Goal: Task Accomplishment & Management: Use online tool/utility

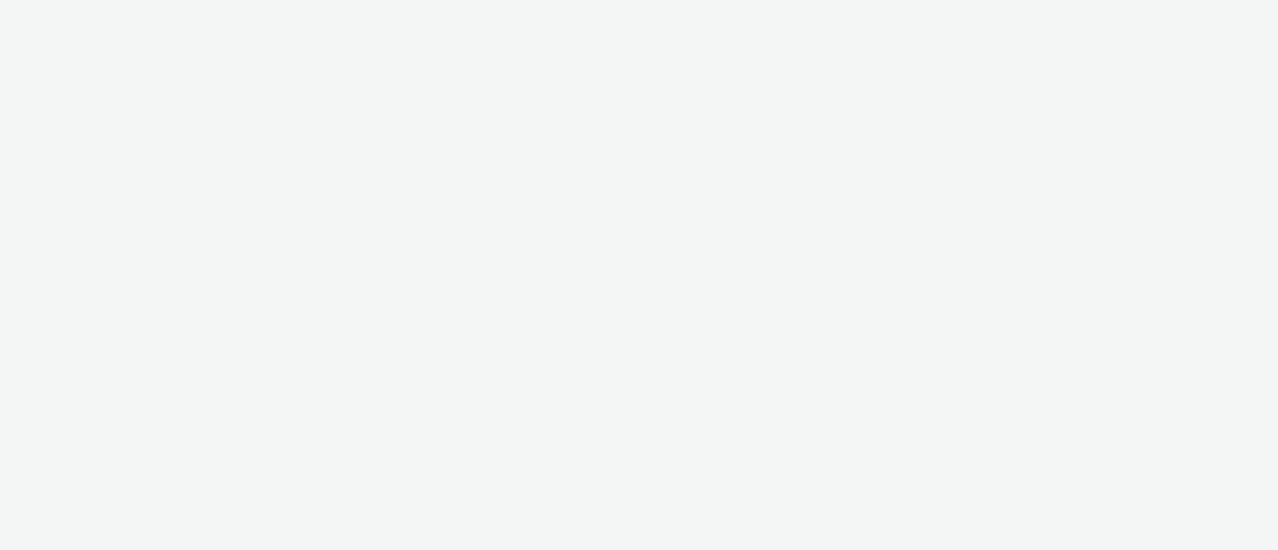
select select "23ac11bc-76f7-45aa-bb6e-913a84dd47ea"
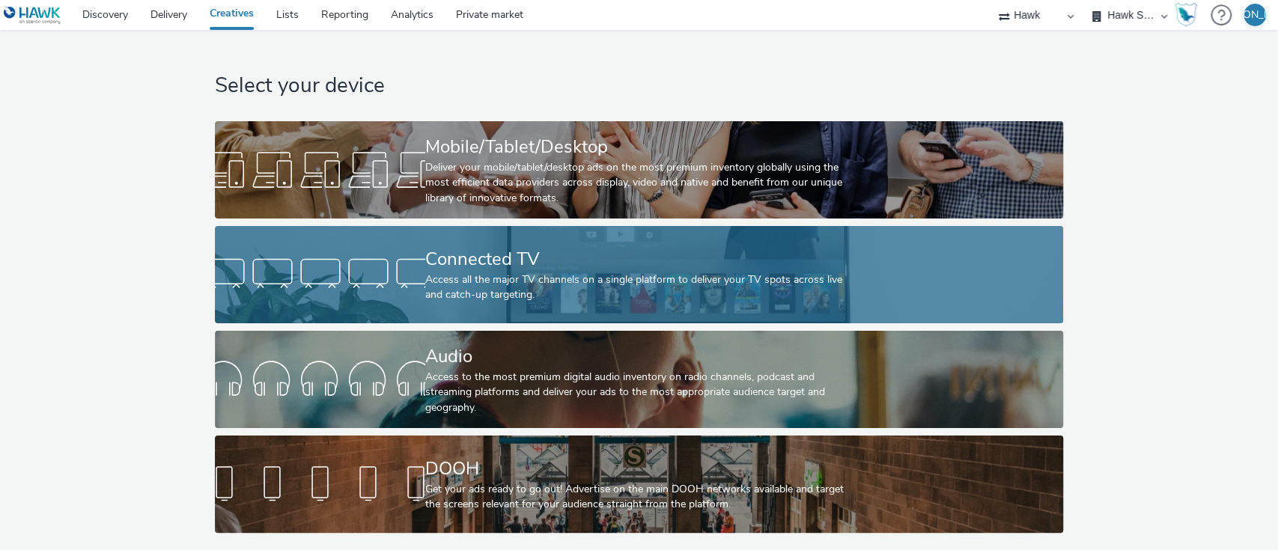
scroll to position [5, 0]
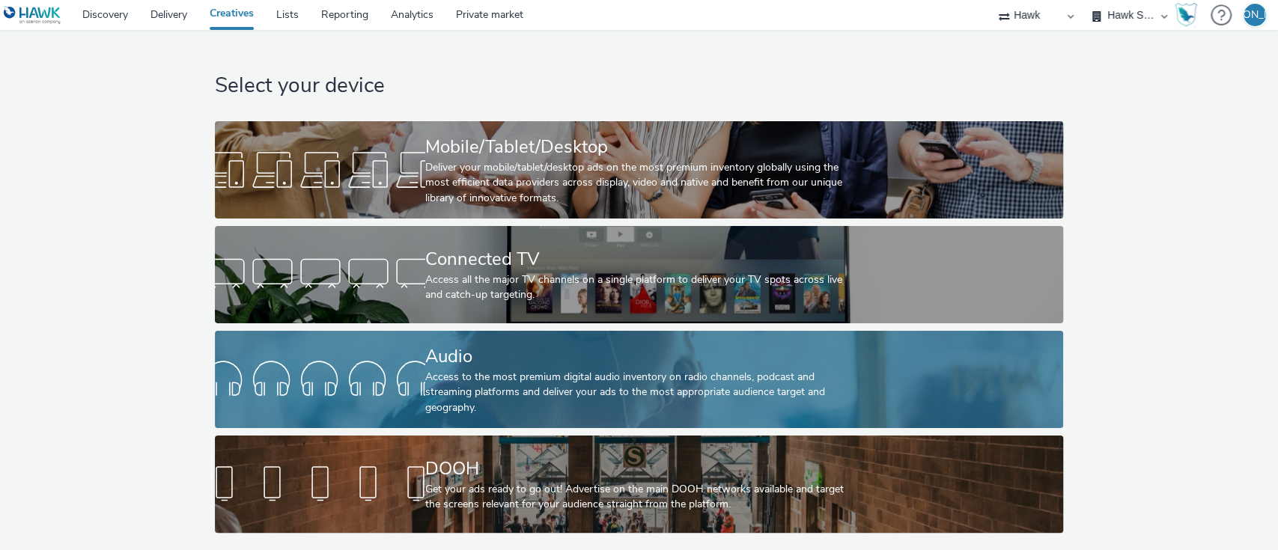
click at [328, 348] on link "Audio Access to the most premium digital audio inventory on radio channels, pod…" at bounding box center [639, 379] width 848 height 97
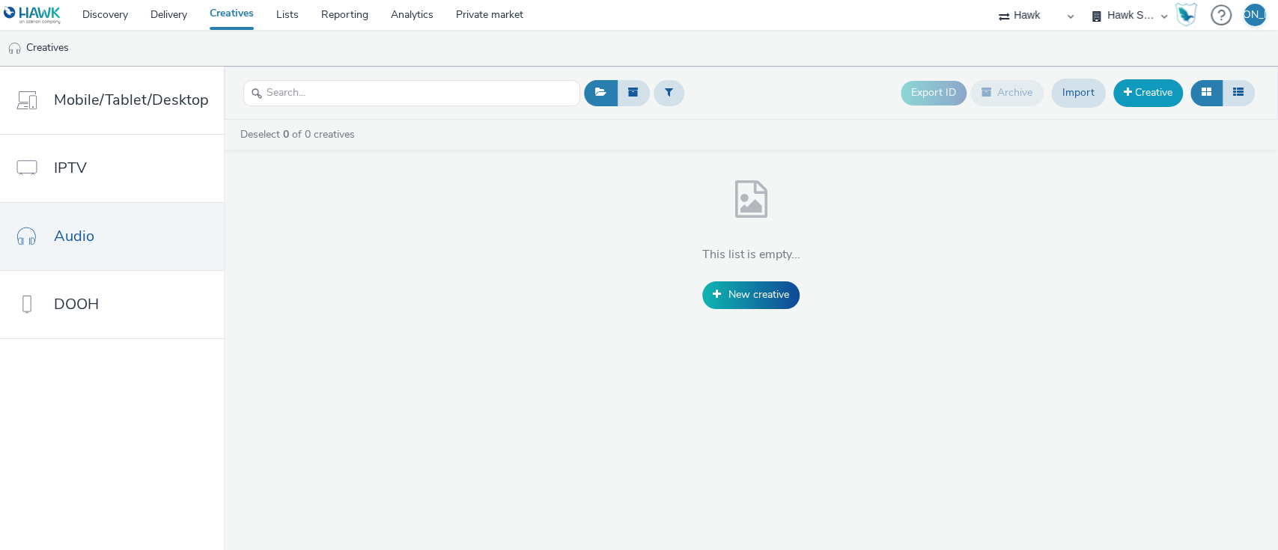
click at [1158, 91] on link "Creative" at bounding box center [1148, 92] width 70 height 27
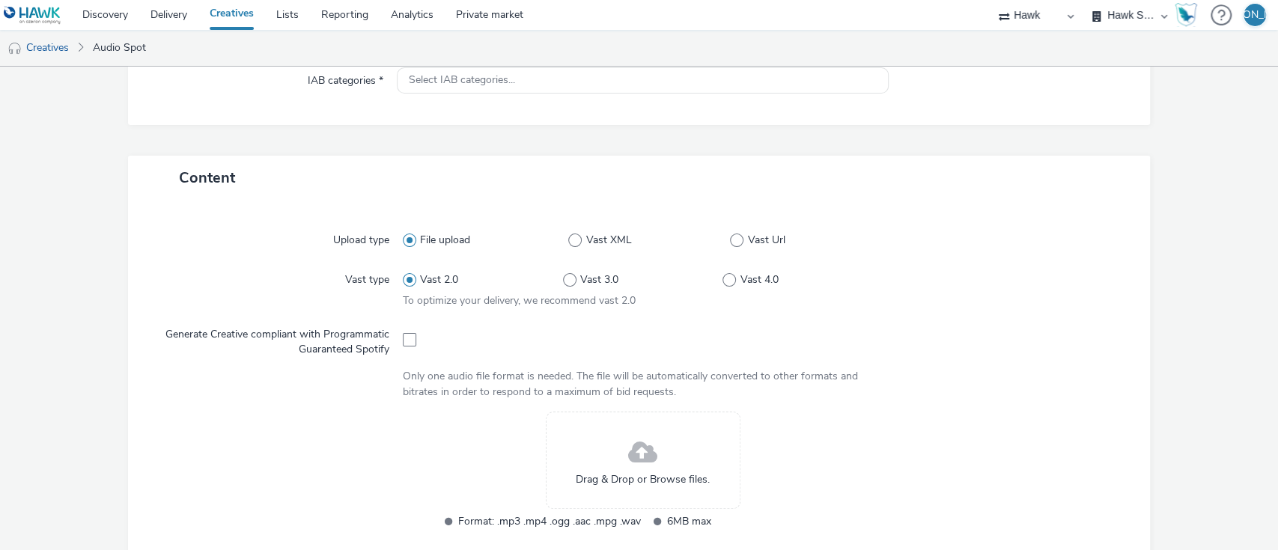
scroll to position [240, 0]
click at [730, 236] on span at bounding box center [736, 237] width 13 height 13
click at [730, 236] on input "Vast Url" at bounding box center [735, 238] width 10 height 10
radio input "false"
radio input "true"
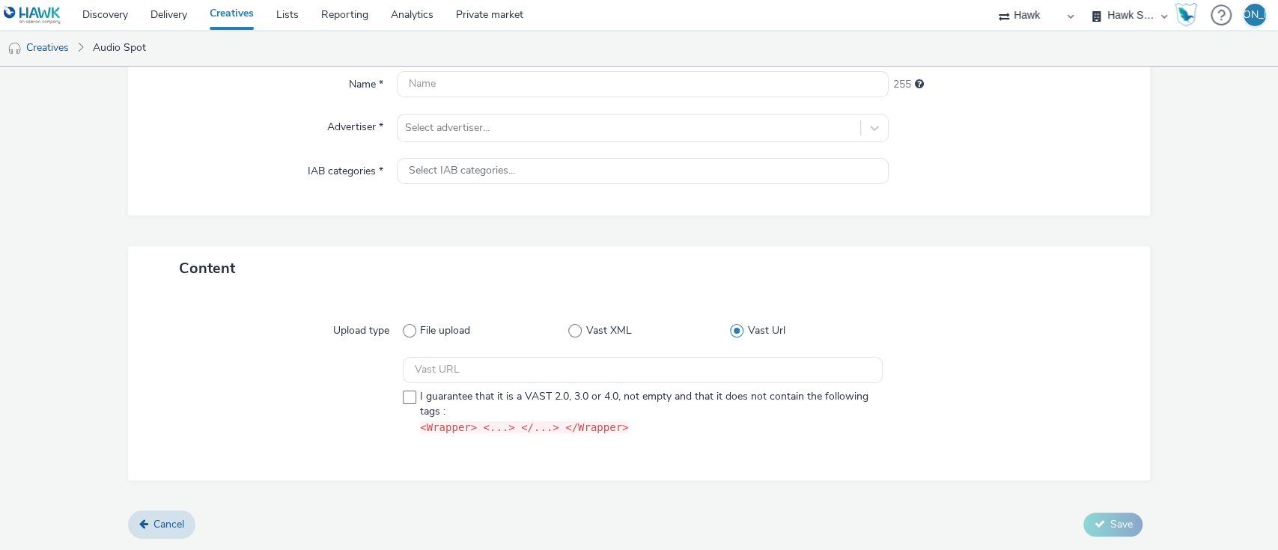
scroll to position [144, 0]
click at [586, 337] on span "Vast XML" at bounding box center [609, 333] width 46 height 15
click at [578, 337] on input "Vast XML" at bounding box center [573, 334] width 10 height 10
radio input "true"
radio input "false"
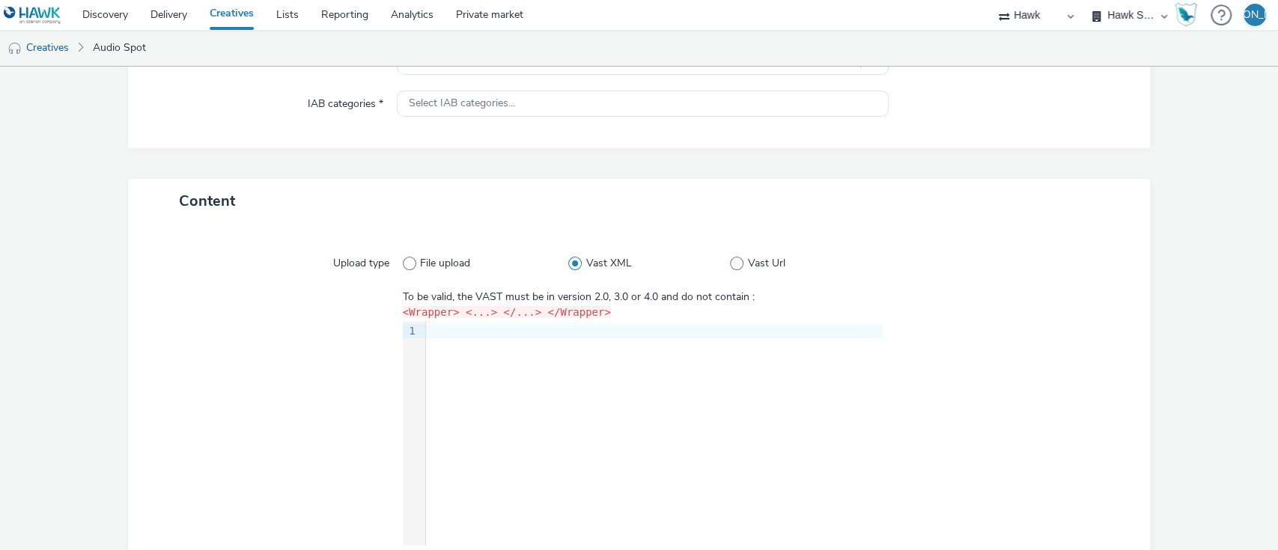
scroll to position [216, 0]
click at [730, 257] on span at bounding box center [736, 261] width 13 height 13
click at [730, 257] on input "Vast Url" at bounding box center [735, 262] width 10 height 10
radio input "false"
radio input "true"
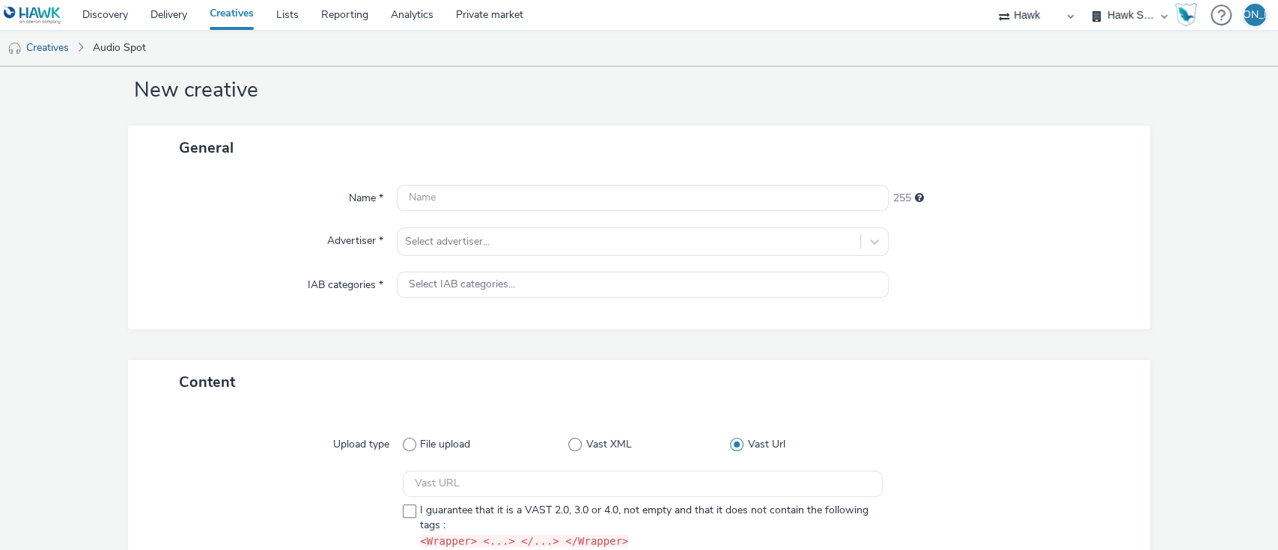
scroll to position [30, 0]
click at [183, 14] on link "Delivery" at bounding box center [168, 15] width 59 height 30
